Goal: Check status: Check status

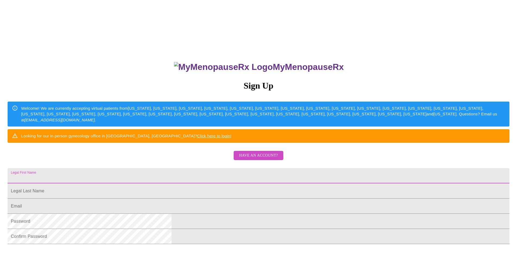
click at [226, 184] on input "Legal First Name" at bounding box center [259, 176] width 502 height 15
click at [268, 159] on span "Have an account?" at bounding box center [258, 156] width 39 height 7
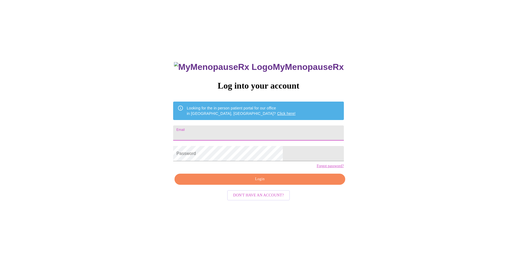
click at [241, 132] on input "Email" at bounding box center [258, 133] width 170 height 15
type input "[EMAIL_ADDRESS][DOMAIN_NAME]"
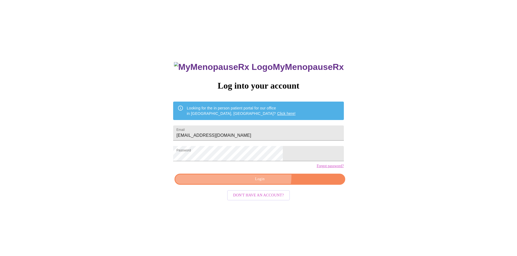
click at [263, 185] on button "Login" at bounding box center [259, 179] width 170 height 11
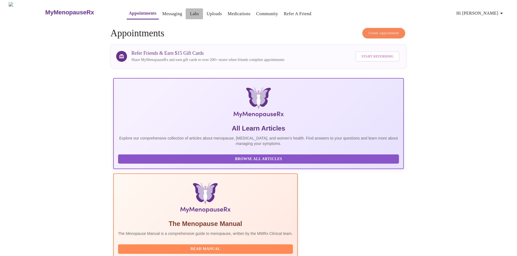
click at [190, 12] on link "Labs" at bounding box center [194, 14] width 9 height 8
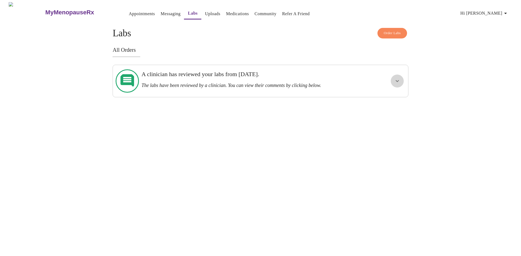
click at [396, 78] on icon "show more" at bounding box center [397, 81] width 7 height 7
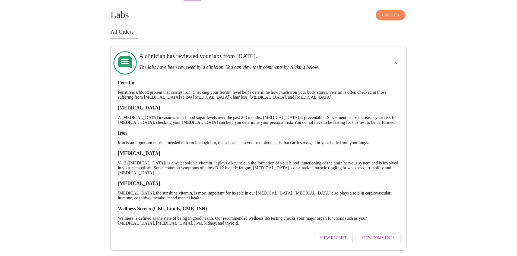
scroll to position [27, 0]
click at [375, 235] on span "View Comments" at bounding box center [377, 238] width 33 height 7
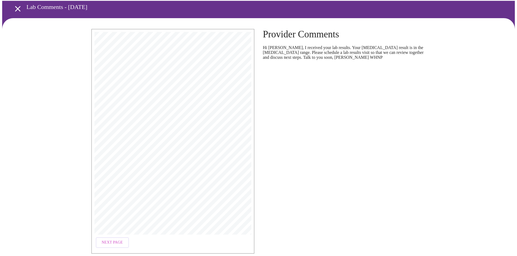
scroll to position [44, 0]
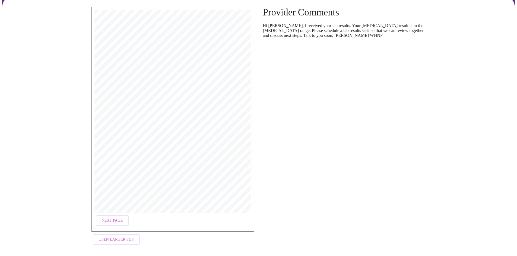
click at [135, 237] on button "Open Larger PDF" at bounding box center [116, 240] width 47 height 11
